Goal: Task Accomplishment & Management: Use online tool/utility

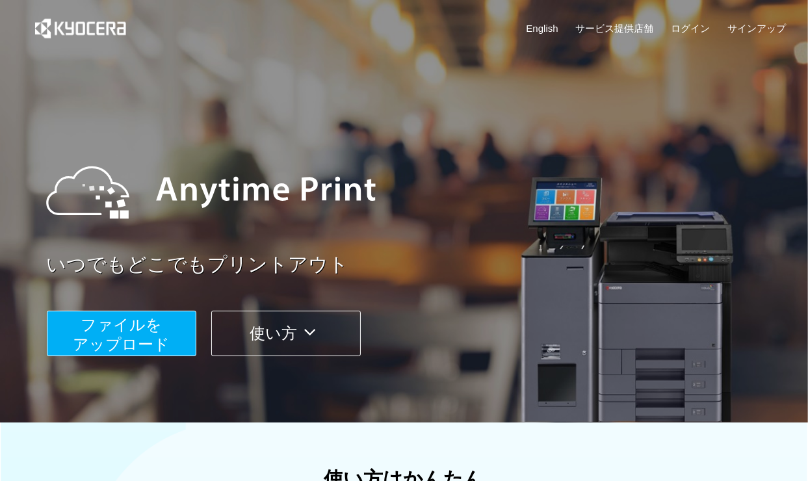
click at [117, 332] on span "ファイルを ​​アップロード" at bounding box center [121, 334] width 97 height 37
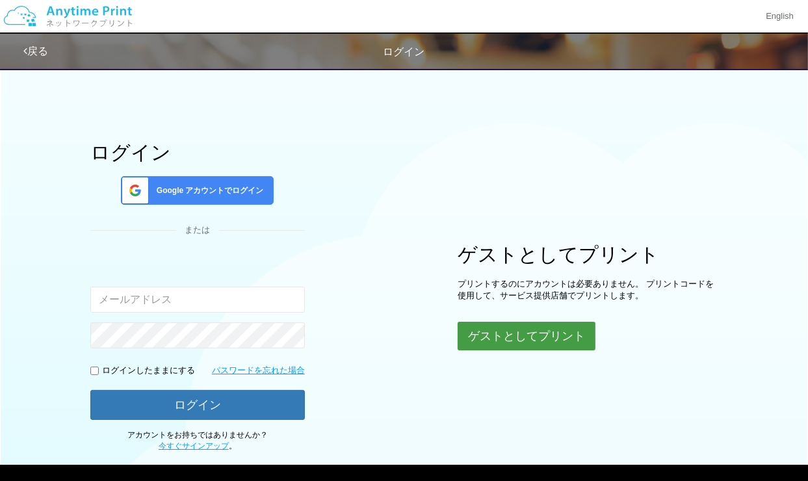
click at [525, 333] on button "ゲストとしてプリント" at bounding box center [527, 336] width 138 height 29
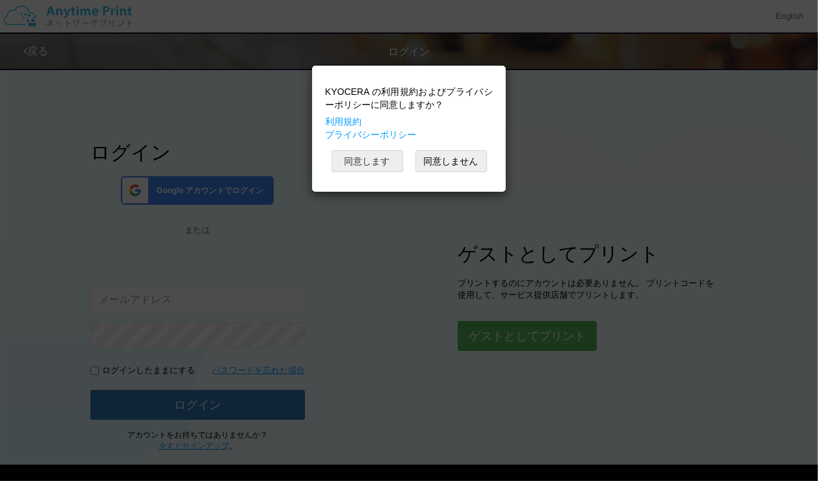
click at [362, 155] on button "同意します" at bounding box center [368, 161] width 72 height 22
